Goal: Information Seeking & Learning: Learn about a topic

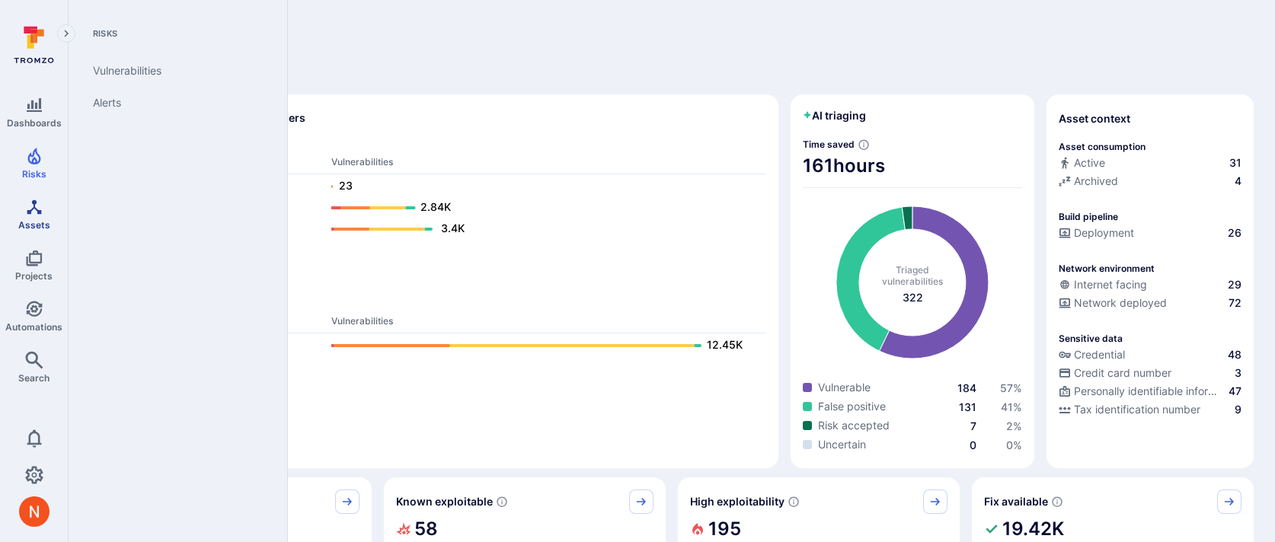
click at [32, 205] on icon "Assets" at bounding box center [34, 207] width 18 height 18
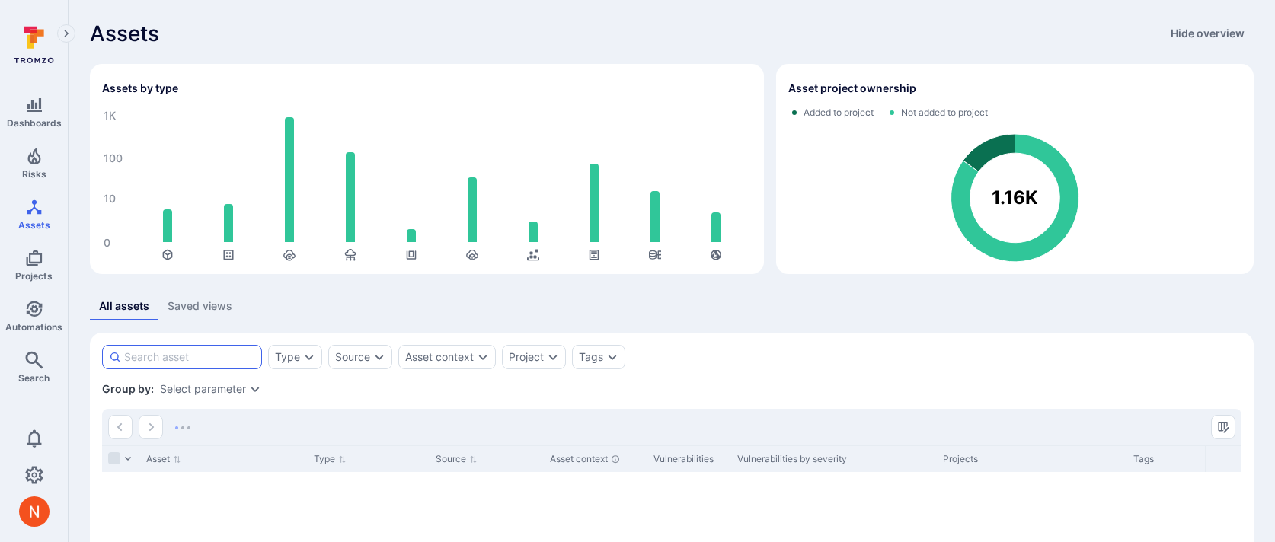
click at [206, 351] on input at bounding box center [189, 357] width 131 height 15
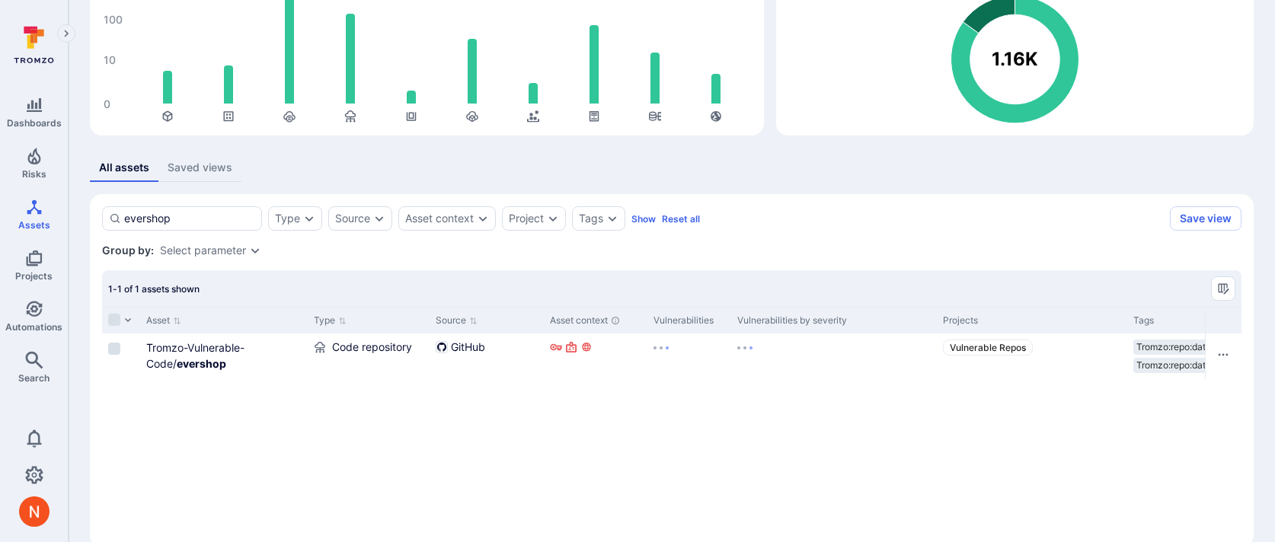
scroll to position [165, 0]
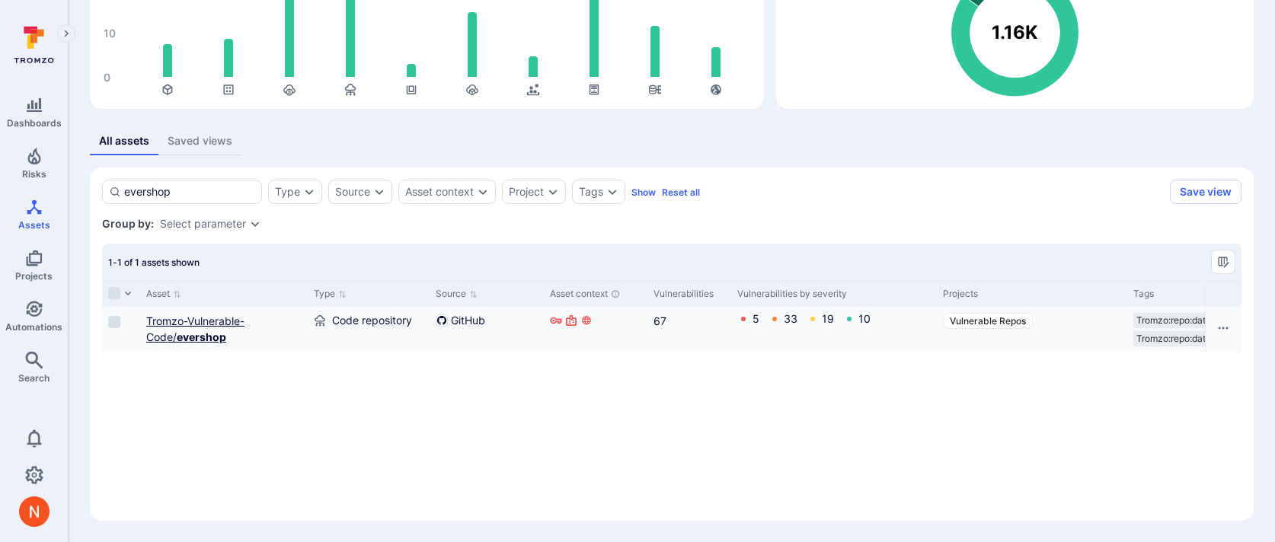
type input "evershop"
click at [229, 325] on link "Tromzo-Vulnerable-Code/ evershop" at bounding box center [195, 329] width 98 height 29
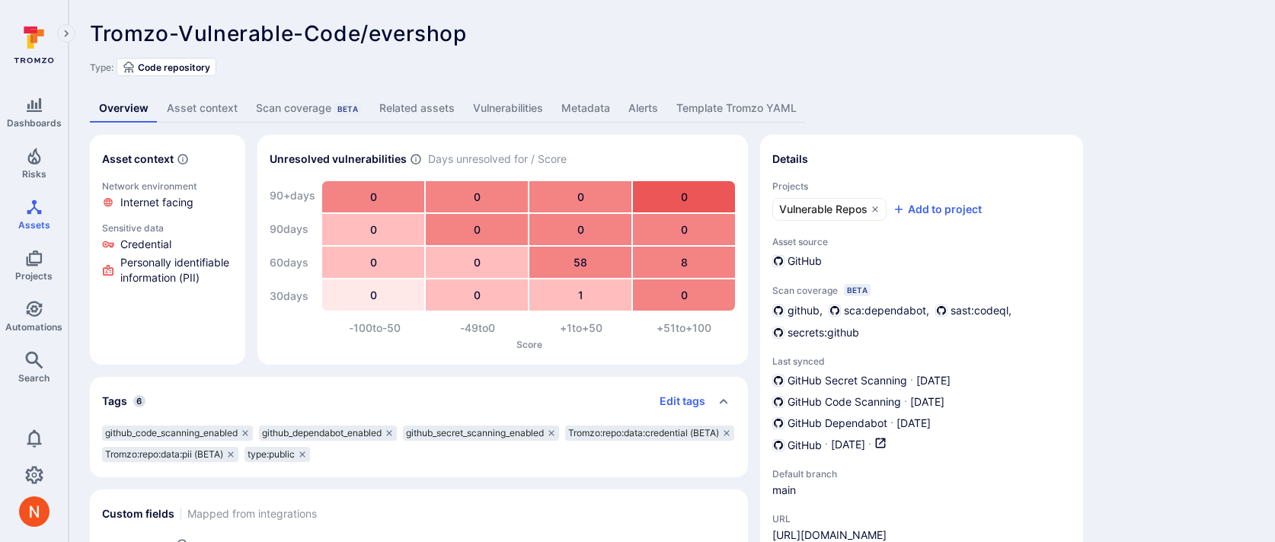
click at [484, 108] on link "Vulnerabilities" at bounding box center [508, 108] width 88 height 28
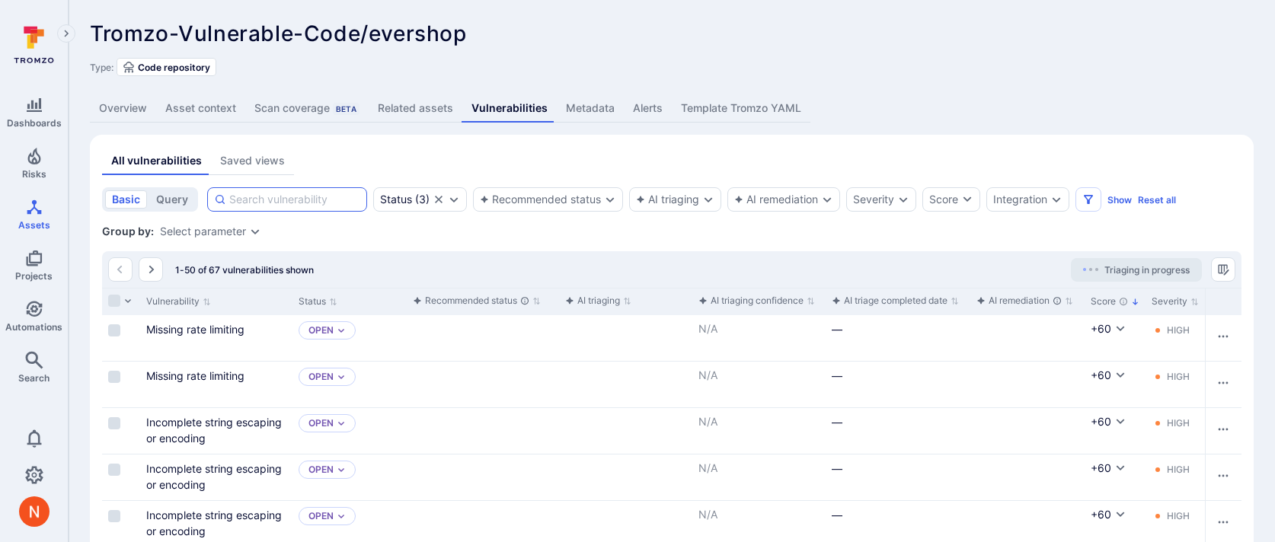
click at [317, 203] on input at bounding box center [294, 199] width 131 height 15
paste input "Second_Order_SQL_Injection"
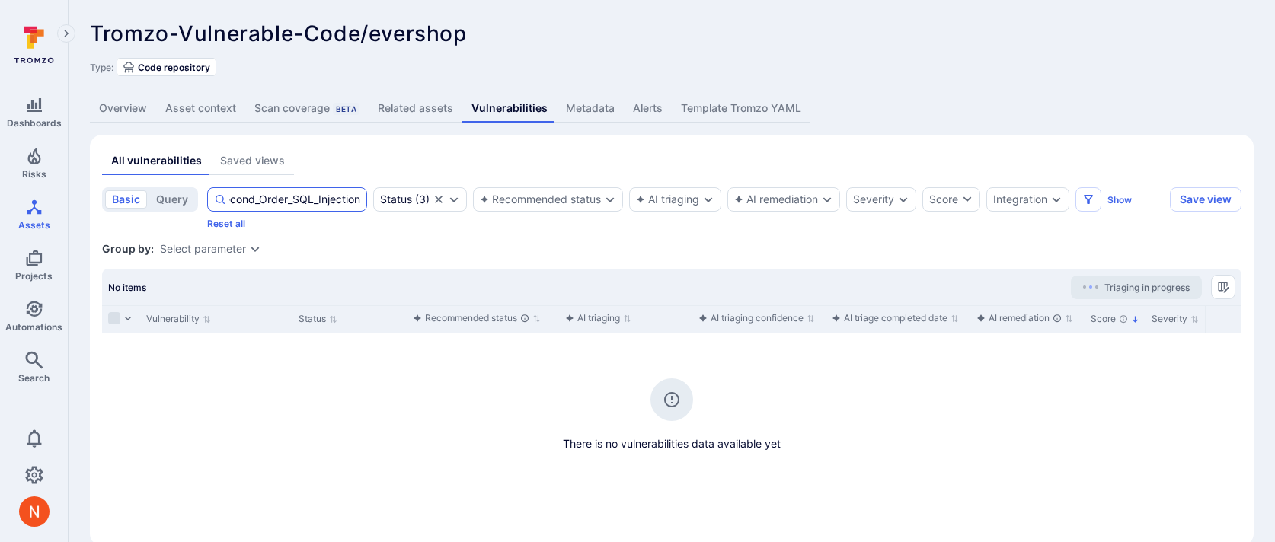
type input "Second_Order_SQL_Injection"
click at [133, 105] on link "Overview" at bounding box center [123, 108] width 66 height 28
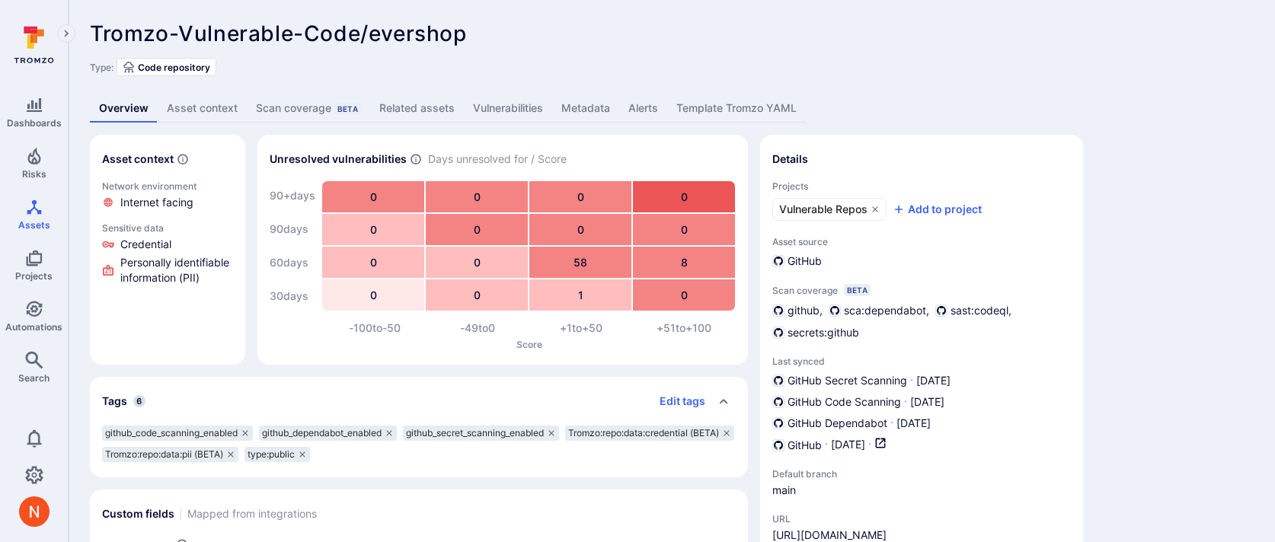
click at [525, 98] on link "Vulnerabilities" at bounding box center [508, 108] width 88 height 28
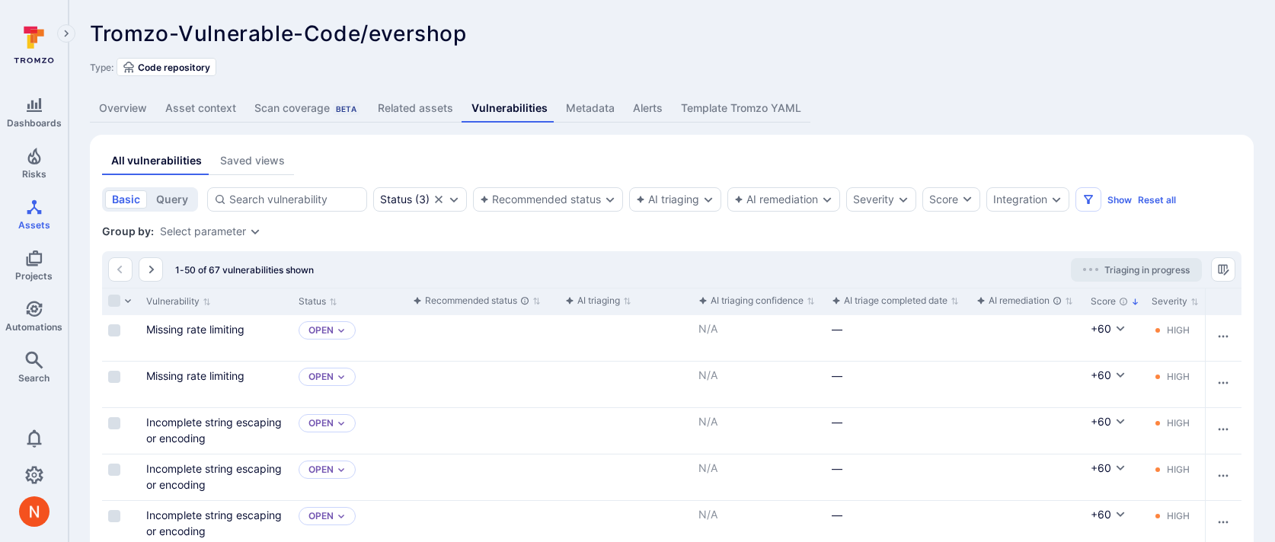
click at [123, 111] on link "Overview" at bounding box center [123, 108] width 66 height 28
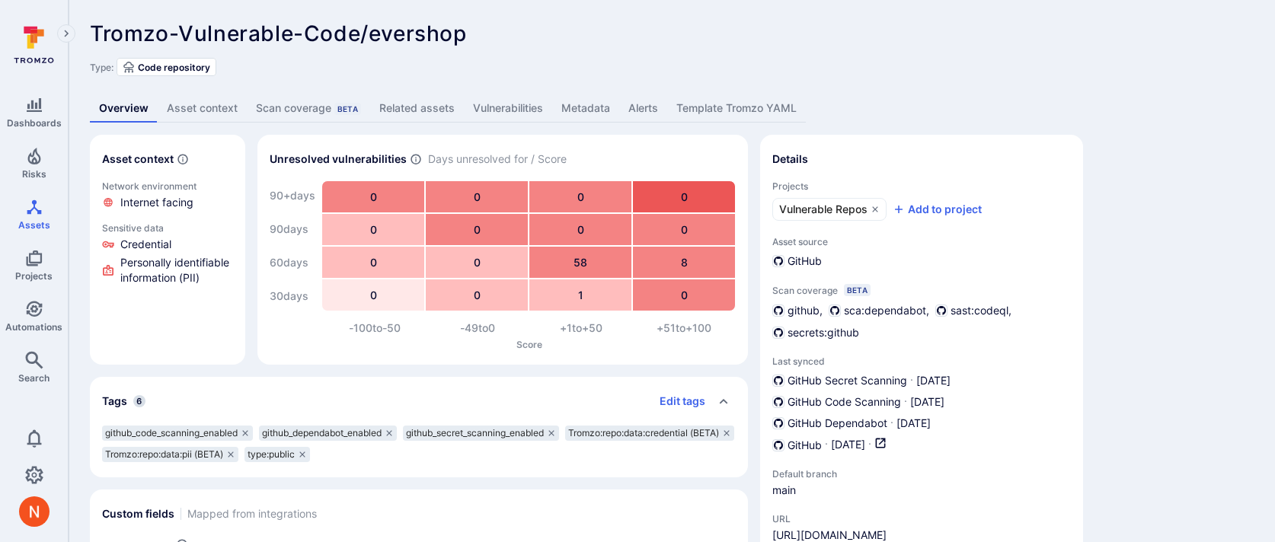
scroll to position [63, 0]
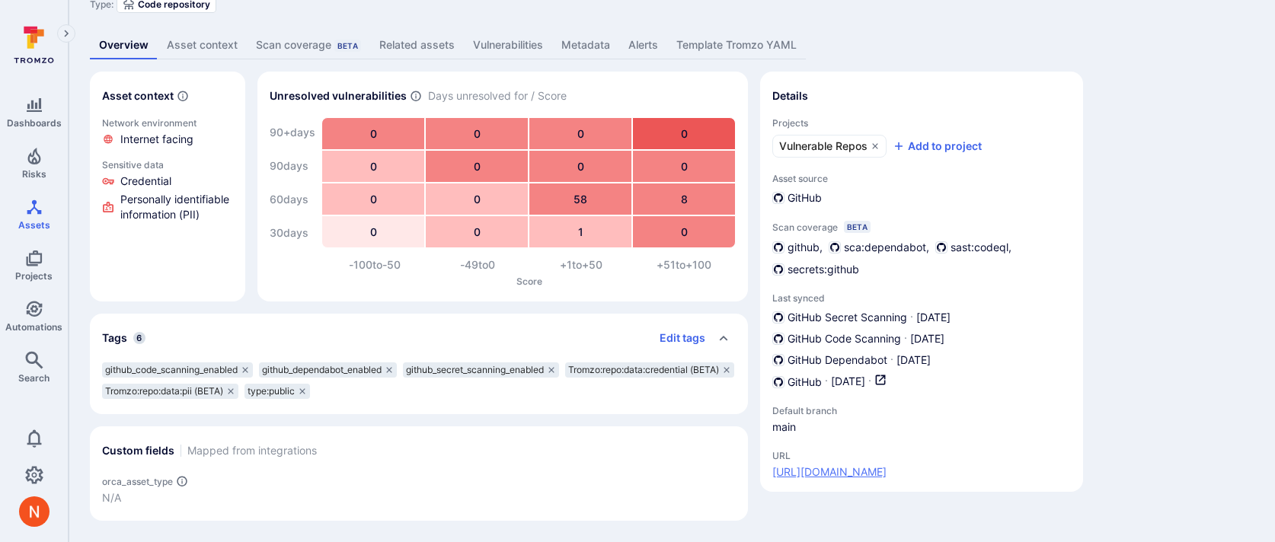
click at [882, 469] on link "[URL][DOMAIN_NAME]" at bounding box center [830, 472] width 114 height 15
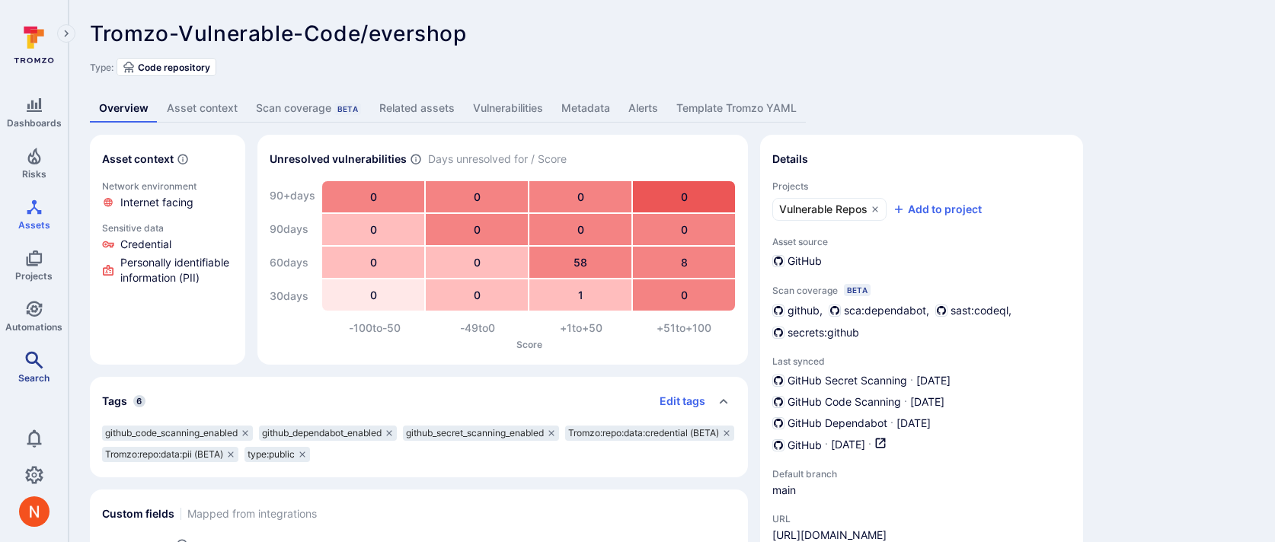
click at [34, 363] on icon "Search" at bounding box center [34, 360] width 18 height 18
click at [504, 107] on link "Vulnerabilities" at bounding box center [508, 108] width 88 height 28
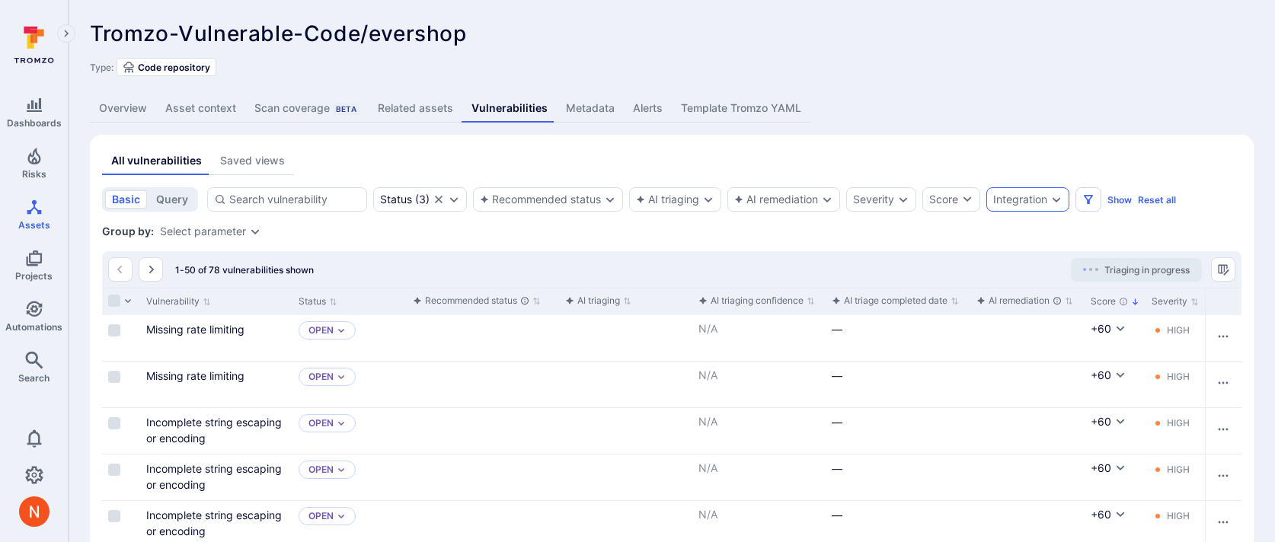
click at [1005, 197] on div "Integration" at bounding box center [1021, 200] width 54 height 12
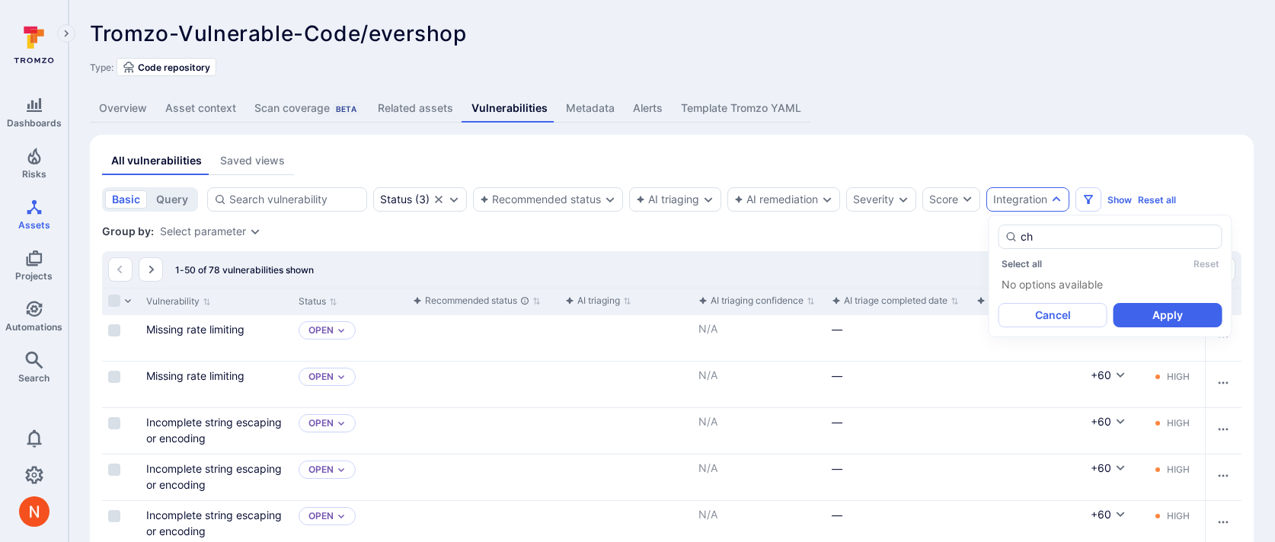
type input "ch"
click at [926, 106] on div "Overview Asset context Scan coverage Beta Related assets Vulnerabilities Metada…" at bounding box center [672, 108] width 1164 height 28
